Goal: Task Accomplishment & Management: Use online tool/utility

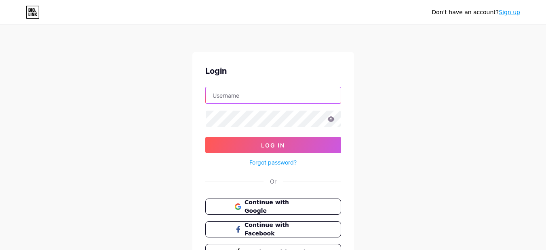
click at [274, 94] on input "text" at bounding box center [273, 95] width 135 height 16
paste input "positiveoutlook"
type input "positiveoutlook"
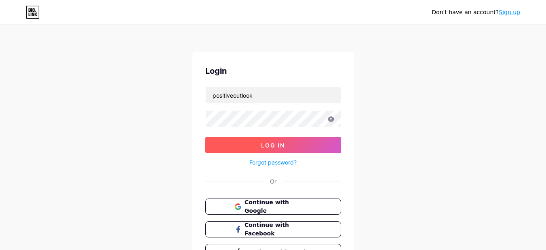
click at [235, 143] on button "Log In" at bounding box center [273, 145] width 136 height 16
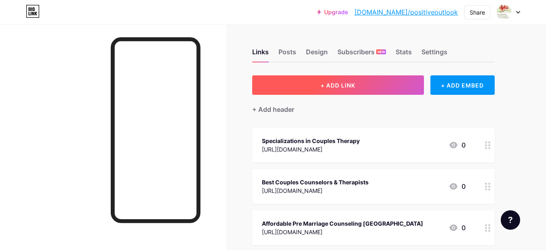
click at [373, 83] on button "+ ADD LINK" at bounding box center [338, 84] width 172 height 19
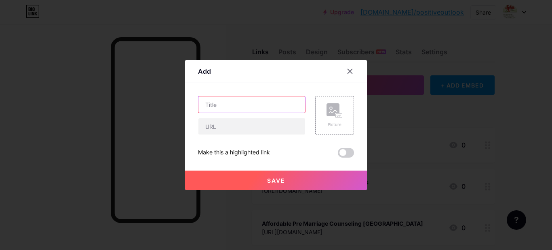
click at [261, 99] on input "text" at bounding box center [252, 104] width 107 height 16
paste input "Narcissist Support Groups Near Me"
type input "Narcissist Support Groups Near Me"
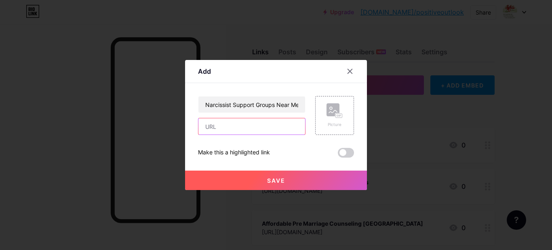
click at [271, 126] on input "text" at bounding box center [252, 126] width 107 height 16
click at [230, 123] on input "text" at bounding box center [252, 126] width 107 height 16
paste input "[URL][DOMAIN_NAME]"
type input "[URL][DOMAIN_NAME]"
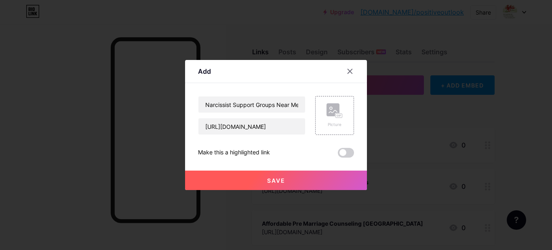
click at [252, 173] on button "Save" at bounding box center [276, 179] width 182 height 19
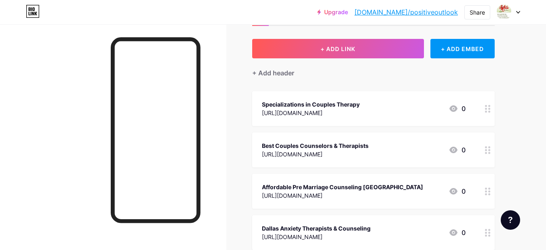
scroll to position [0, 0]
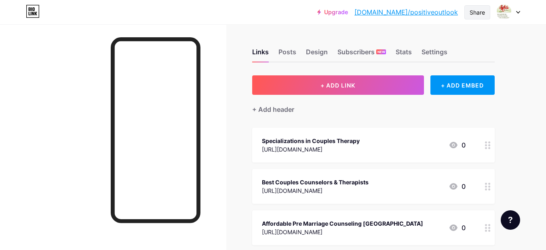
click at [480, 11] on div "Share" at bounding box center [477, 12] width 15 height 8
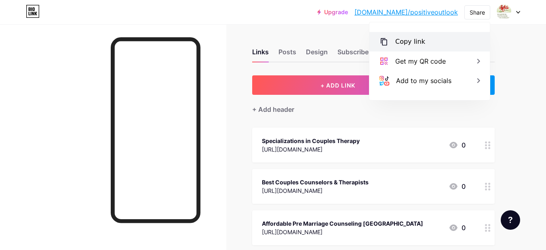
click at [430, 44] on div "Copy link" at bounding box center [430, 41] width 121 height 19
